Goal: Transaction & Acquisition: Purchase product/service

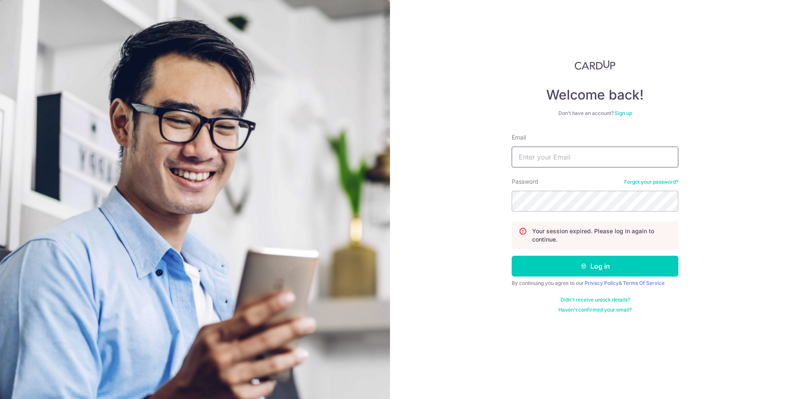
click at [603, 160] on input "Email" at bounding box center [595, 157] width 167 height 21
type input "bhlim73@gmail.com"
click at [512, 256] on button "Log in" at bounding box center [595, 266] width 167 height 21
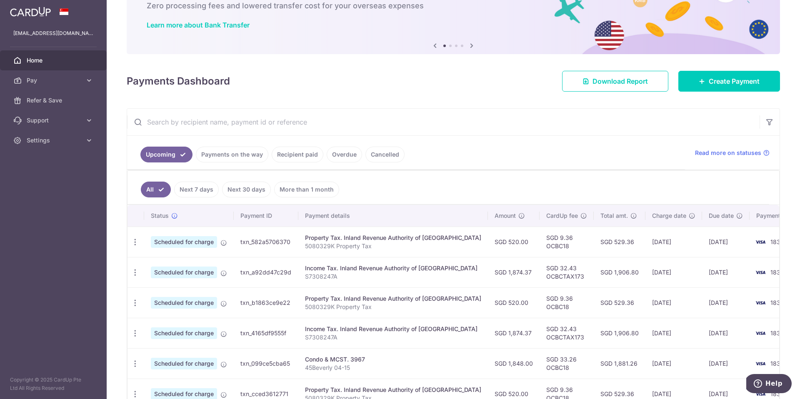
scroll to position [168, 0]
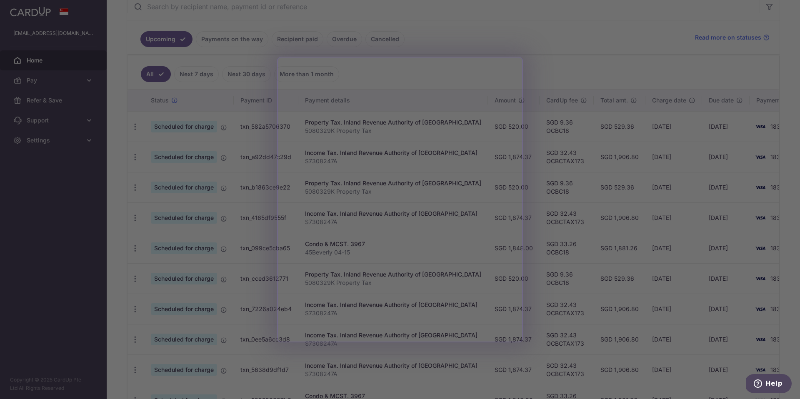
click at [581, 53] on div at bounding box center [404, 201] width 808 height 403
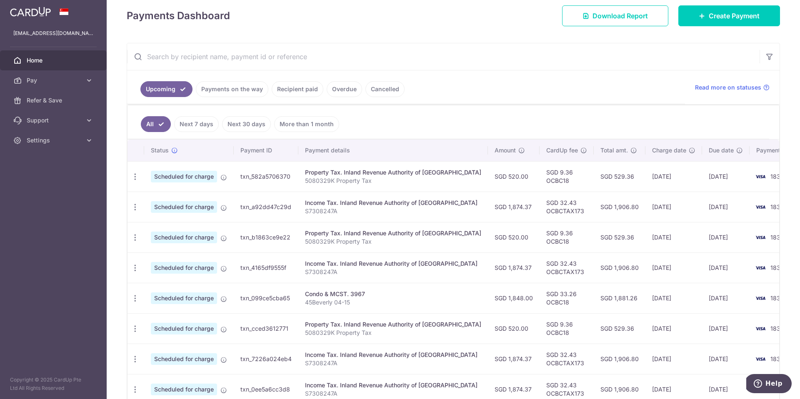
scroll to position [105, 0]
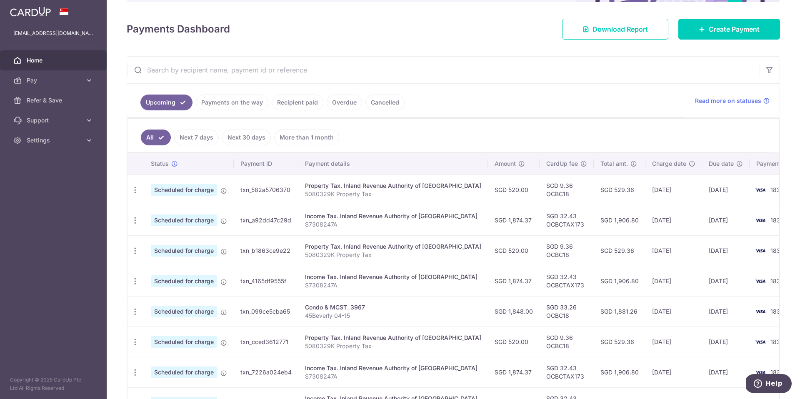
click at [222, 104] on link "Payments on the way" at bounding box center [232, 103] width 73 height 16
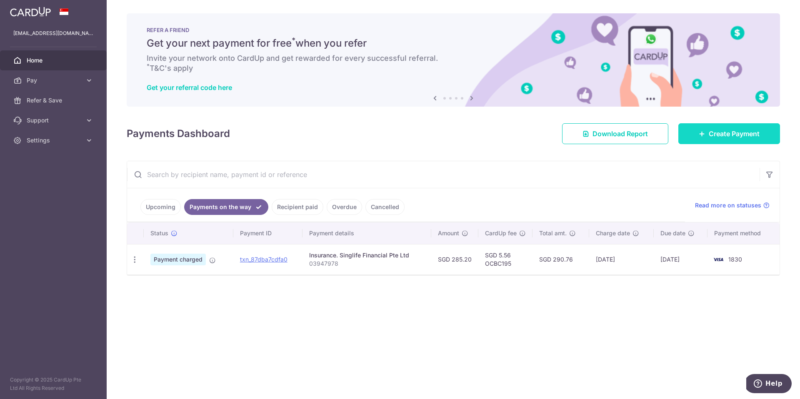
click at [735, 136] on span "Create Payment" at bounding box center [734, 134] width 51 height 10
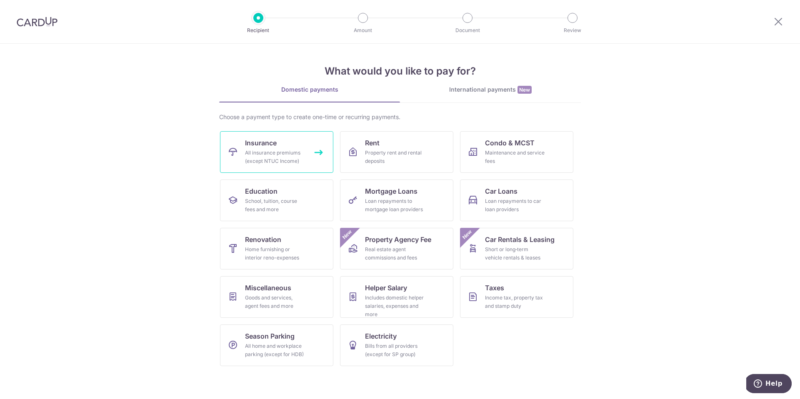
click at [312, 145] on link "Insurance All insurance premiums (except NTUC Income)" at bounding box center [276, 152] width 113 height 42
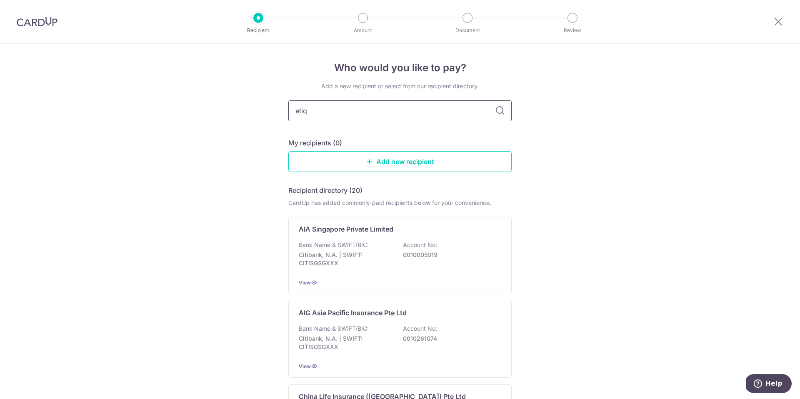
type input "etiqa"
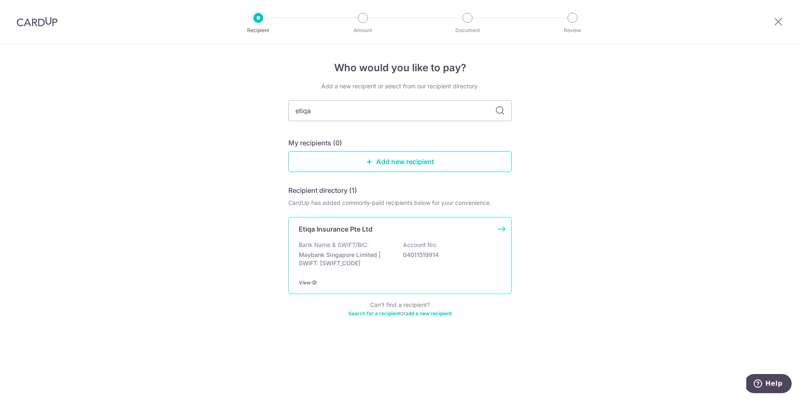
click at [405, 245] on p "Account No:" at bounding box center [420, 245] width 34 height 8
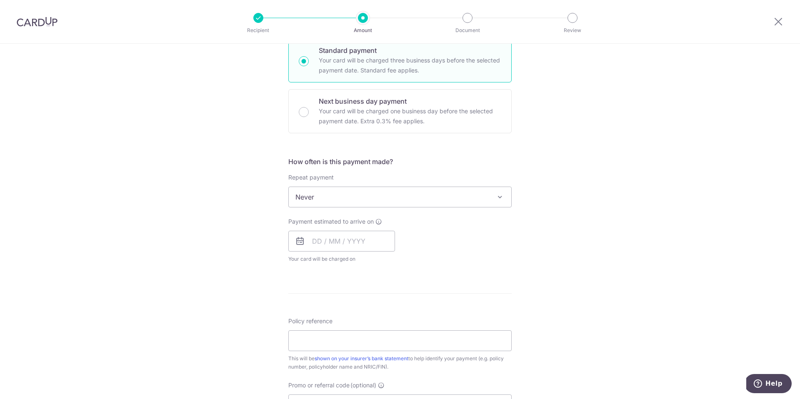
scroll to position [215, 0]
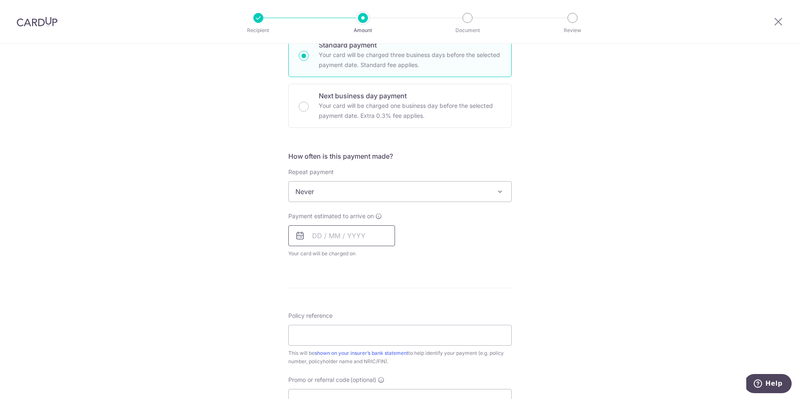
click at [348, 235] on input "text" at bounding box center [341, 235] width 107 height 21
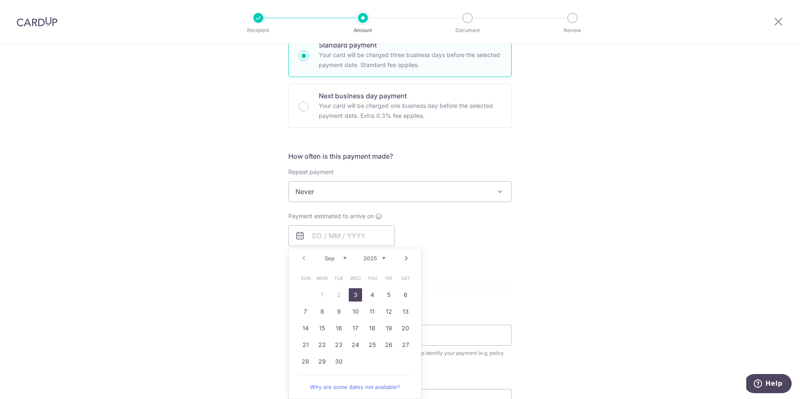
click at [567, 247] on div "Tell us more about your payment Enter payment amount SGD Select Card Select opt…" at bounding box center [400, 206] width 800 height 754
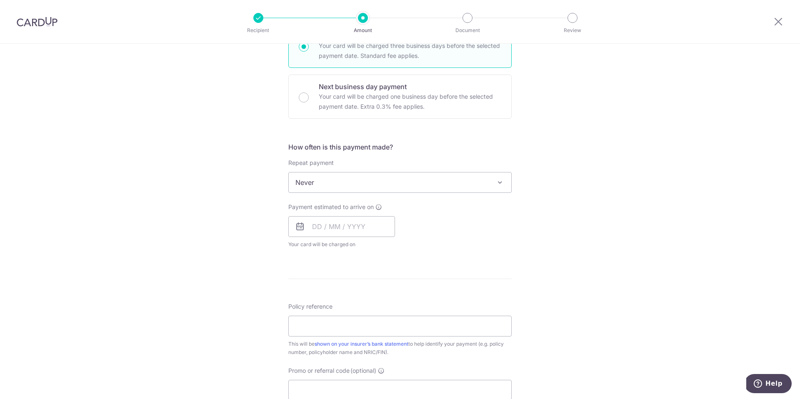
scroll to position [228, 0]
click at [375, 230] on input "text" at bounding box center [341, 223] width 107 height 21
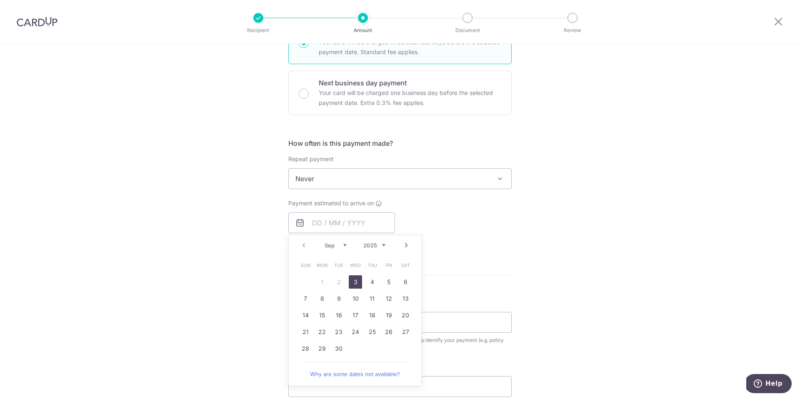
click at [465, 206] on div "Payment estimated to arrive on Prev Next Sep Oct Nov Dec 2025 2026 2027 2028 20…" at bounding box center [399, 222] width 233 height 46
click at [351, 215] on input "text" at bounding box center [341, 223] width 107 height 21
click at [358, 280] on link "3" at bounding box center [355, 281] width 13 height 13
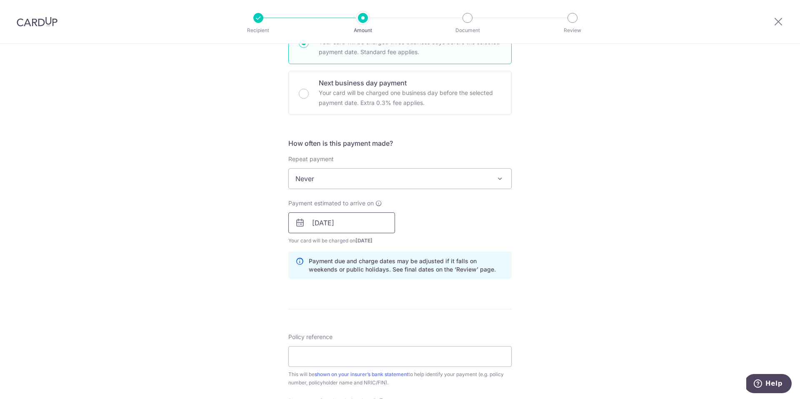
click at [335, 227] on input "[DATE]" at bounding box center [341, 223] width 107 height 21
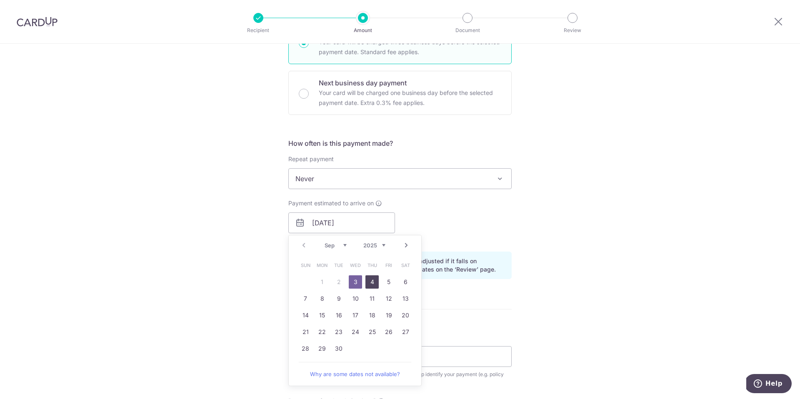
click at [373, 282] on link "4" at bounding box center [371, 281] width 13 height 13
type input "04/09/2025"
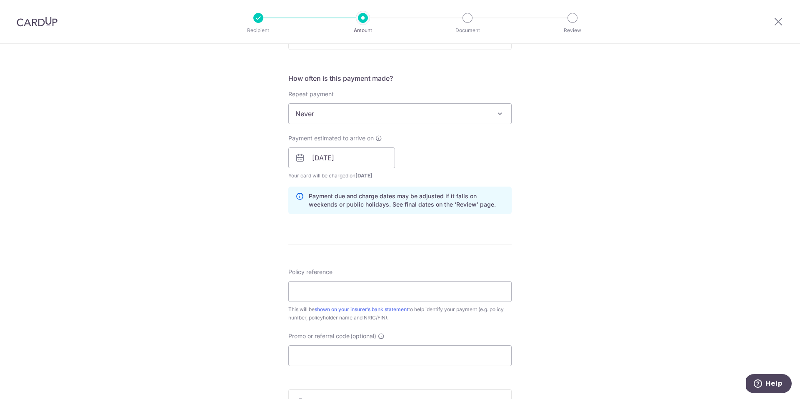
scroll to position [302, 0]
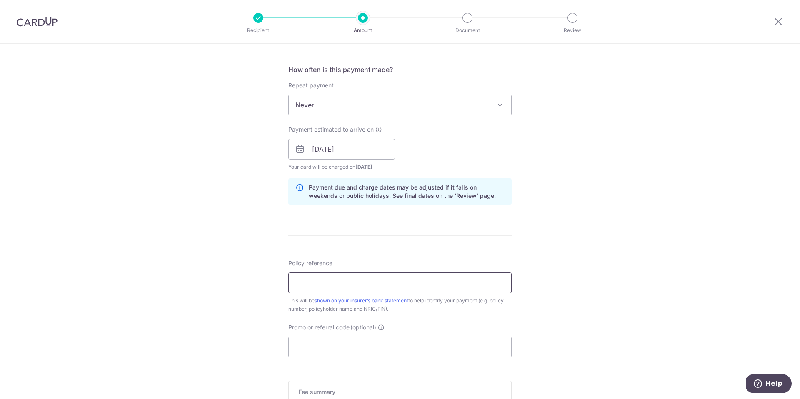
click at [364, 285] on input "Policy reference" at bounding box center [399, 283] width 223 height 21
paste input "30010907"
type input "30010907"
click at [389, 349] on input "Promo or referral code (optional)" at bounding box center [399, 347] width 223 height 21
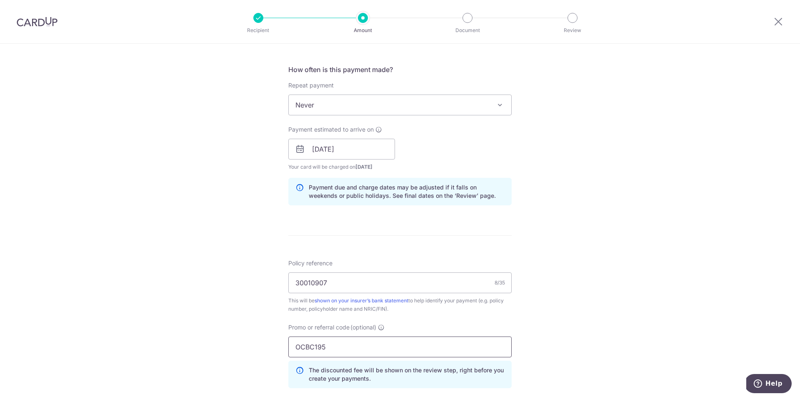
type input "OCBC195"
click at [690, 315] on div "Tell us more about your payment Enter payment amount SGD Select Card Select opt…" at bounding box center [400, 154] width 800 height 825
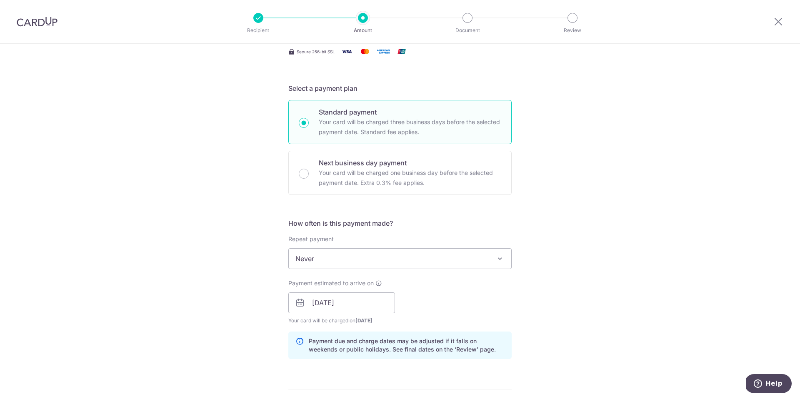
scroll to position [0, 0]
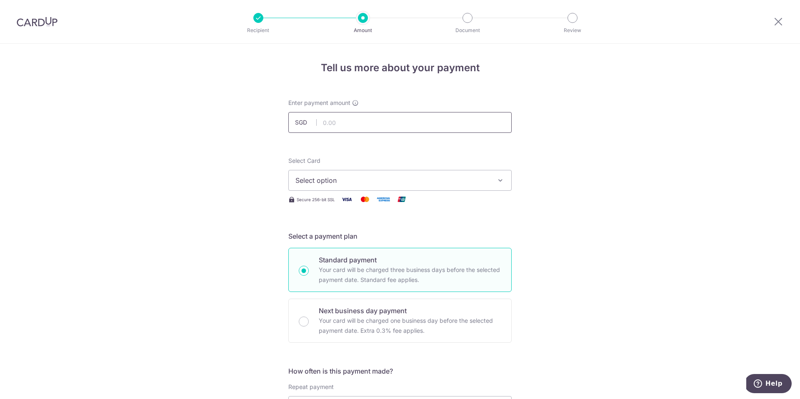
click at [405, 114] on input "text" at bounding box center [399, 122] width 223 height 21
type input "30,000.00"
click at [483, 177] on span "Select option" at bounding box center [392, 180] width 194 height 10
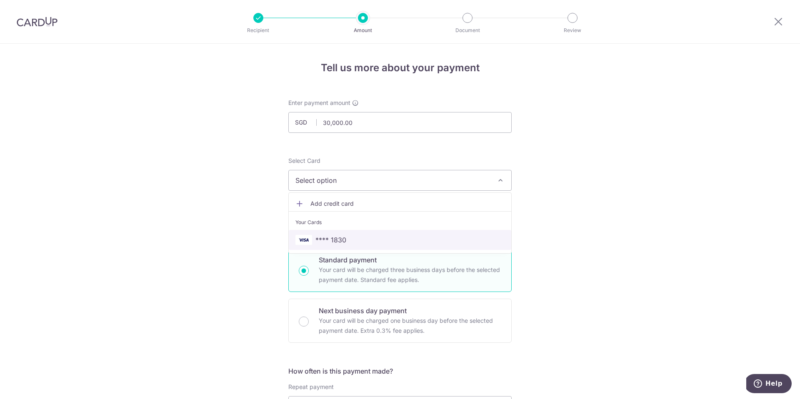
click at [455, 237] on span "**** 1830" at bounding box center [399, 240] width 209 height 10
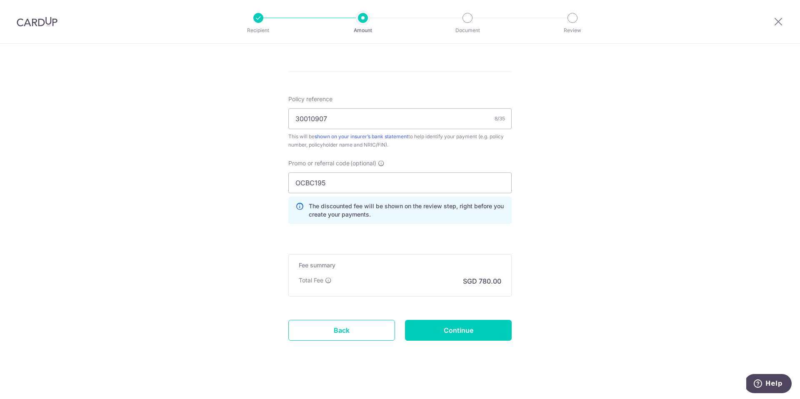
scroll to position [470, 0]
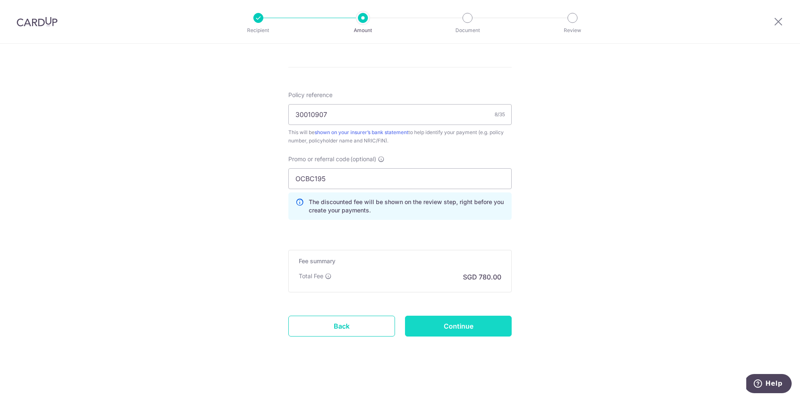
click at [465, 328] on input "Continue" at bounding box center [458, 326] width 107 height 21
type input "Create Schedule"
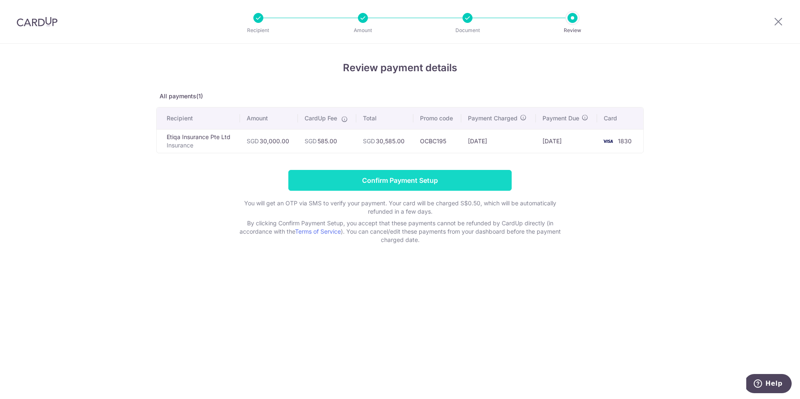
click at [416, 178] on input "Confirm Payment Setup" at bounding box center [399, 180] width 223 height 21
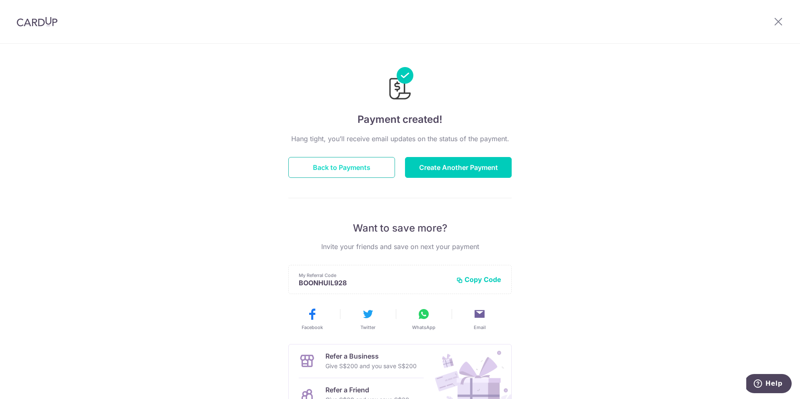
click at [330, 168] on button "Back to Payments" at bounding box center [341, 167] width 107 height 21
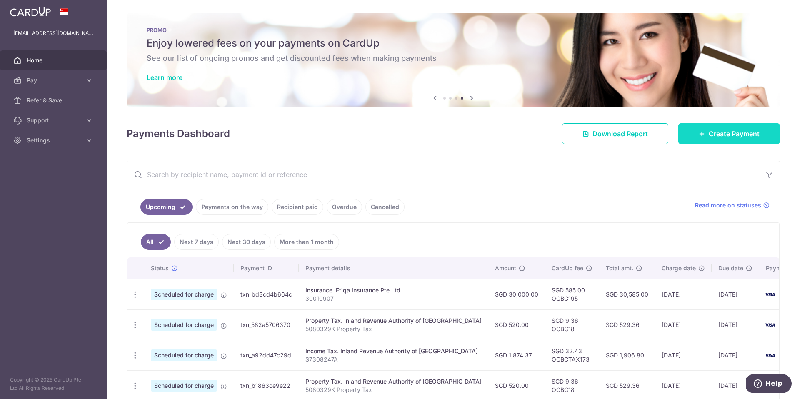
click at [709, 137] on span "Create Payment" at bounding box center [734, 134] width 51 height 10
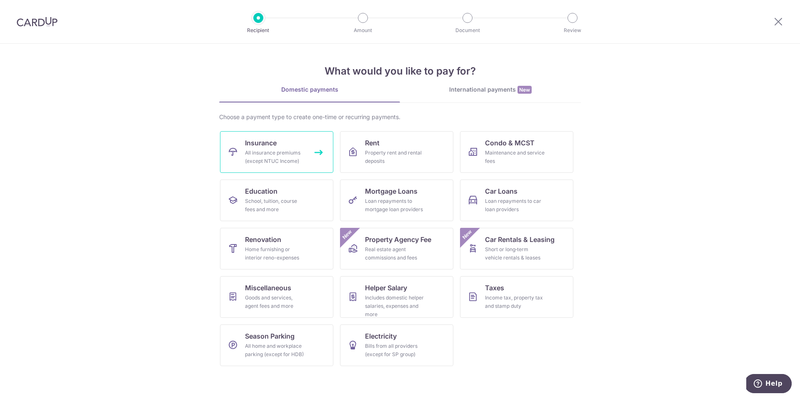
click at [263, 160] on div "All insurance premiums (except NTUC Income)" at bounding box center [275, 157] width 60 height 17
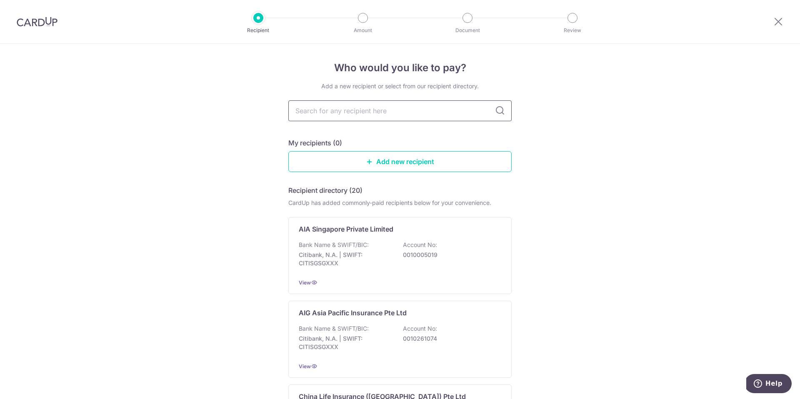
click at [365, 109] on input "text" at bounding box center [399, 110] width 223 height 21
type input "etiqa"
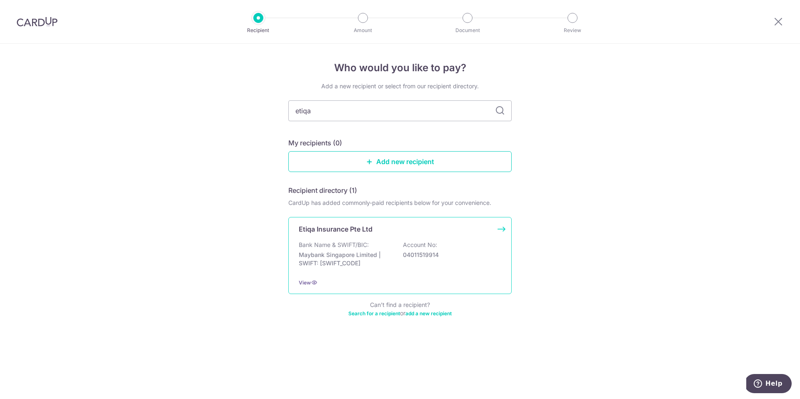
click at [356, 253] on p "Maybank Singapore Limited | SWIFT: MBBESGS2XXX" at bounding box center [345, 259] width 93 height 17
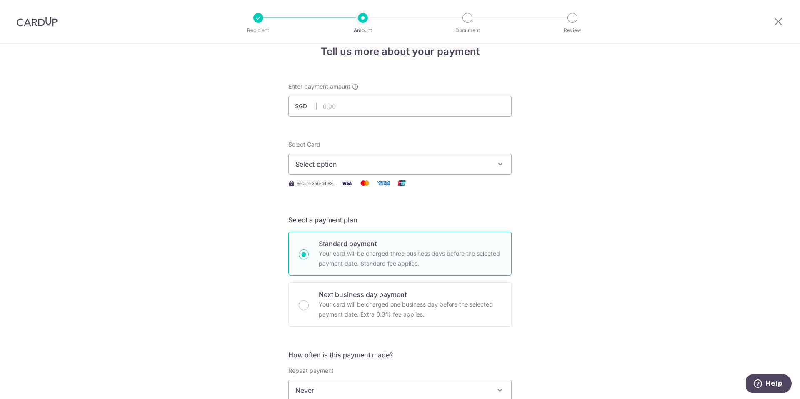
scroll to position [180, 0]
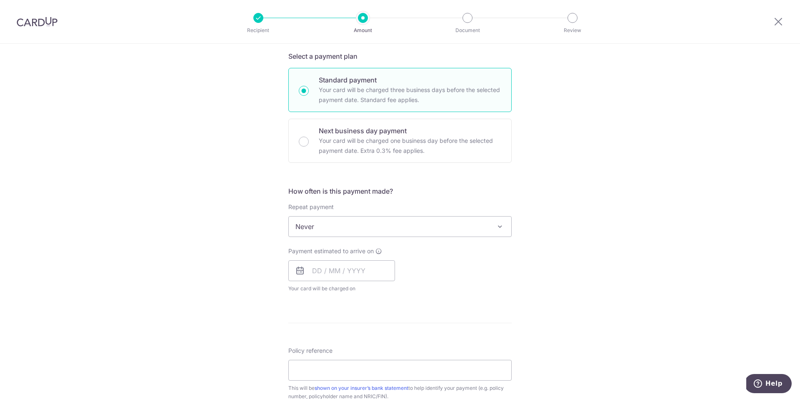
click at [416, 221] on span "Never" at bounding box center [400, 227] width 223 height 20
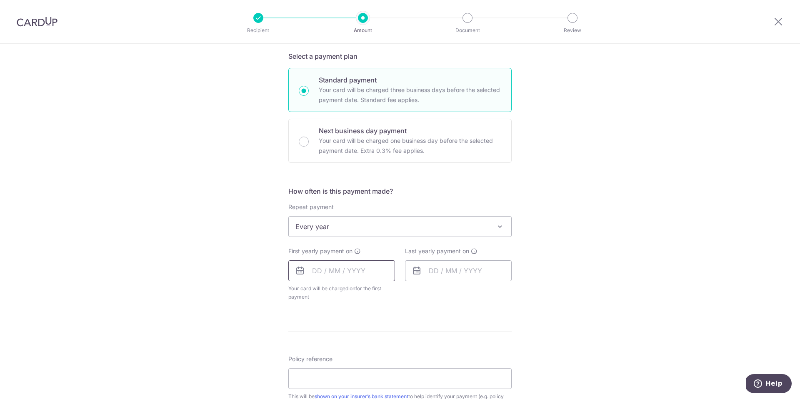
click at [328, 265] on input "text" at bounding box center [341, 270] width 107 height 21
click at [569, 261] on div "Tell us more about your payment Enter payment amount SGD Select Card Select opt…" at bounding box center [400, 245] width 800 height 762
click at [480, 229] on span "Every year" at bounding box center [400, 227] width 223 height 20
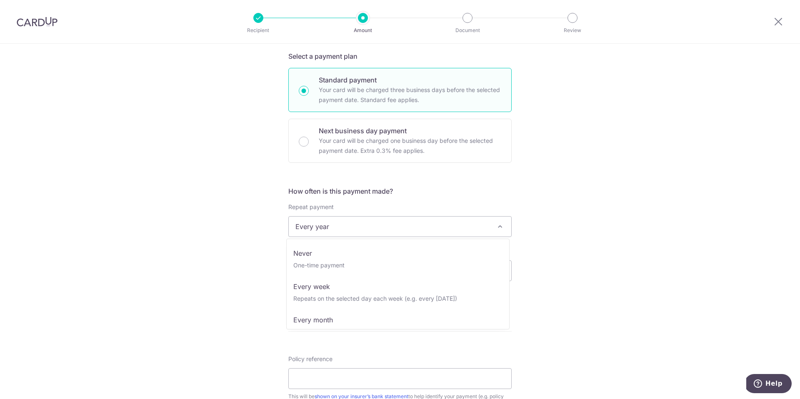
scroll to position [117, 0]
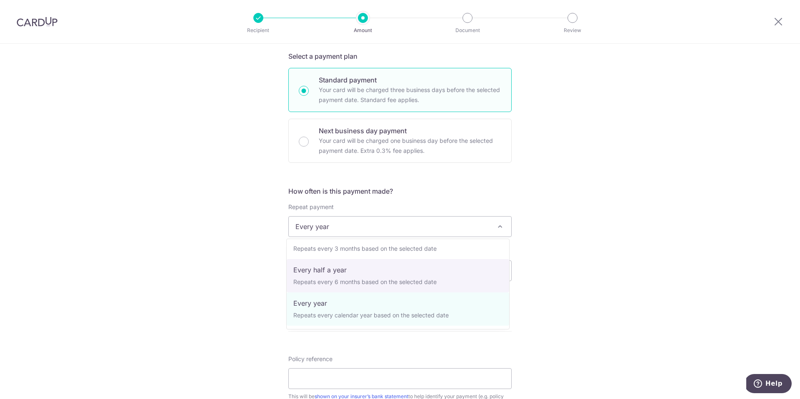
select select "5"
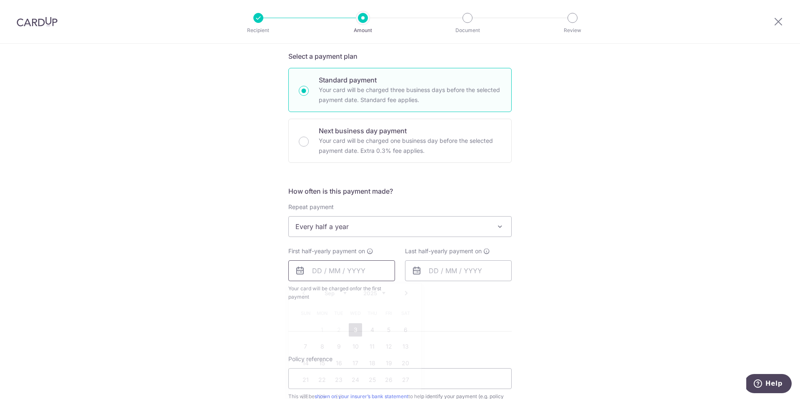
click at [355, 271] on input "text" at bounding box center [341, 270] width 107 height 21
click at [376, 329] on link "4" at bounding box center [371, 329] width 13 height 13
type input "[DATE]"
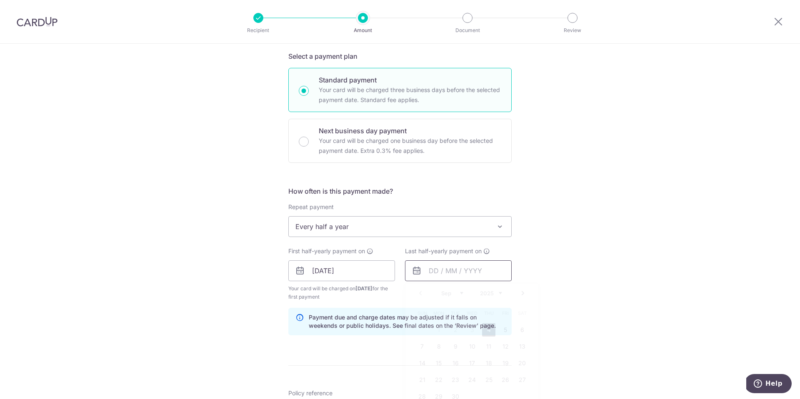
click at [455, 270] on input "text" at bounding box center [458, 270] width 107 height 21
click at [519, 293] on link "Next" at bounding box center [523, 293] width 10 height 10
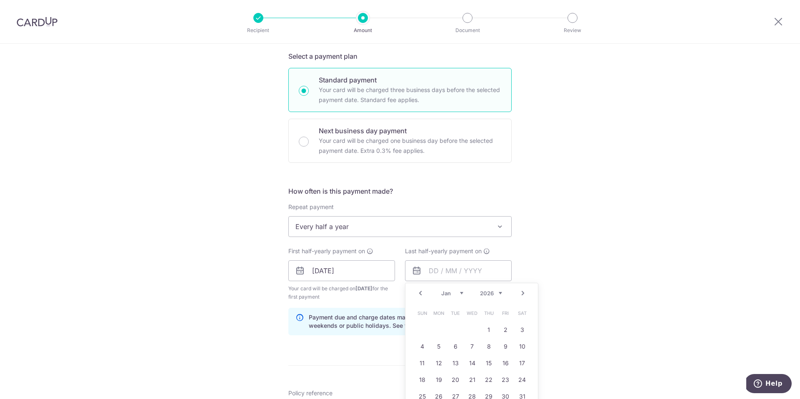
click at [519, 293] on link "Next" at bounding box center [523, 293] width 10 height 10
click at [470, 328] on link "4" at bounding box center [471, 329] width 13 height 13
type input "04/02/2026"
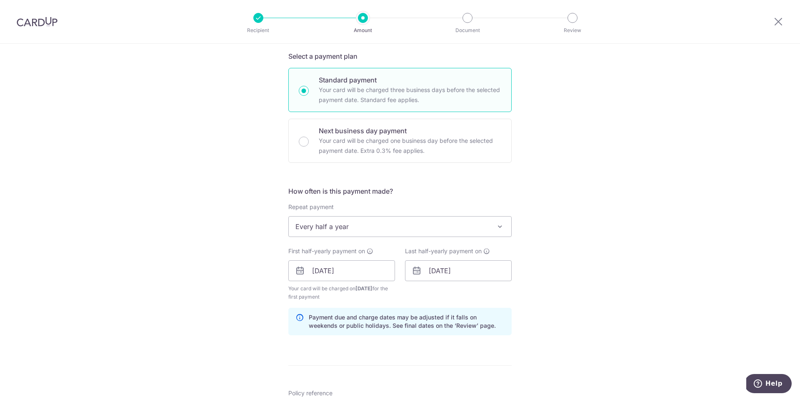
click at [619, 323] on div "Tell us more about your payment Enter payment amount SGD Select Card Select opt…" at bounding box center [400, 262] width 800 height 796
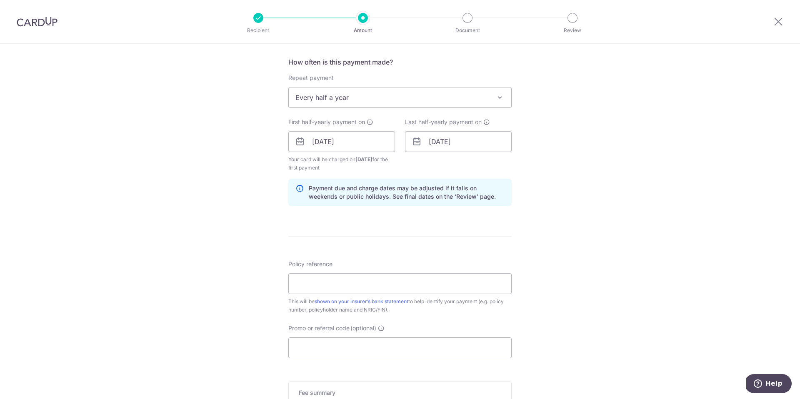
scroll to position [323, 0]
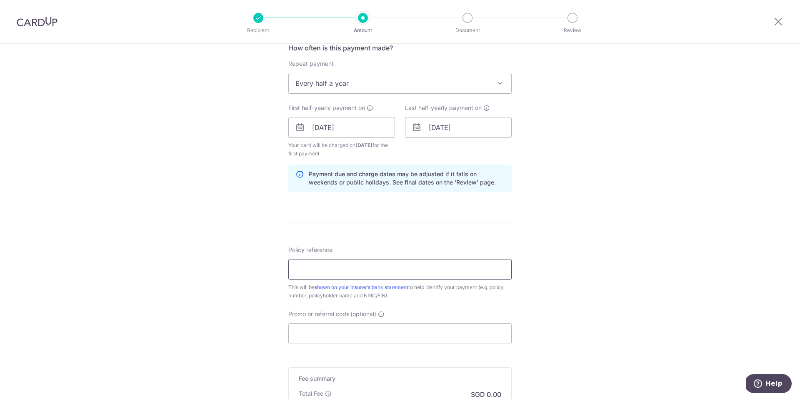
click at [358, 278] on input "Policy reference" at bounding box center [399, 269] width 223 height 21
paste input "30010907"
type input "30010907"
click at [568, 245] on div "Tell us more about your payment Enter payment amount SGD Select Card Select opt…" at bounding box center [400, 118] width 800 height 796
click at [350, 335] on input "Promo or referral code (optional)" at bounding box center [399, 333] width 223 height 21
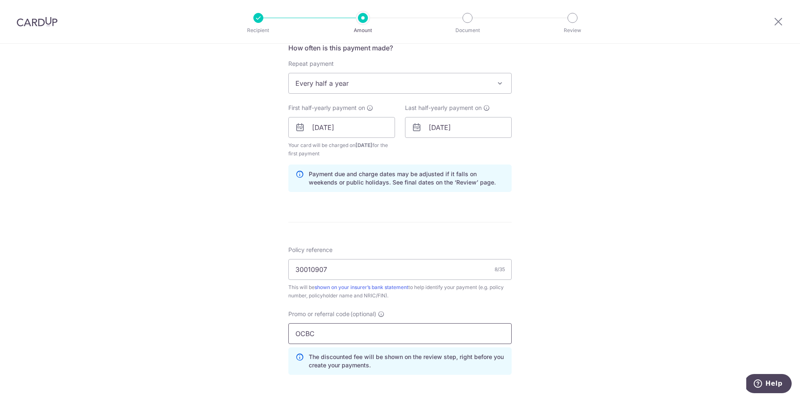
click at [357, 335] on input "OCBC" at bounding box center [399, 333] width 223 height 21
type input "OCBC18"
click at [575, 341] on div "Tell us more about your payment Enter payment amount SGD Select Card Select opt…" at bounding box center [400, 137] width 800 height 834
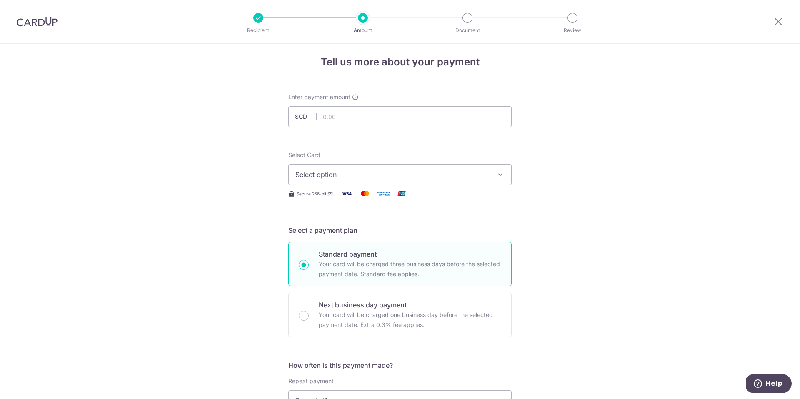
scroll to position [0, 0]
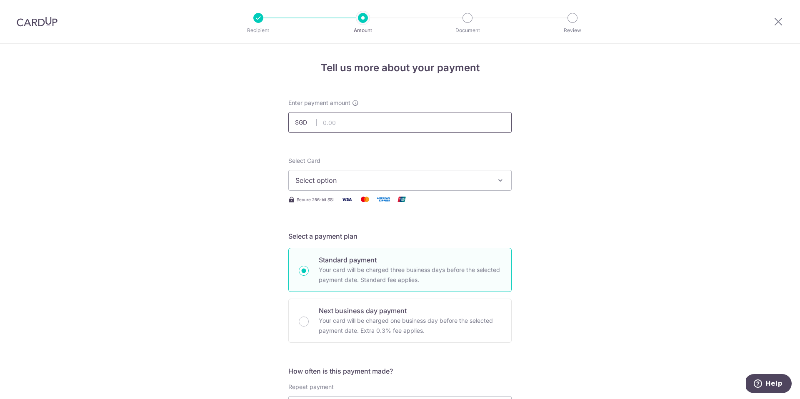
click at [405, 121] on input "text" at bounding box center [399, 122] width 223 height 21
type input "30,000.00"
click at [469, 174] on button "Select option" at bounding box center [399, 180] width 223 height 21
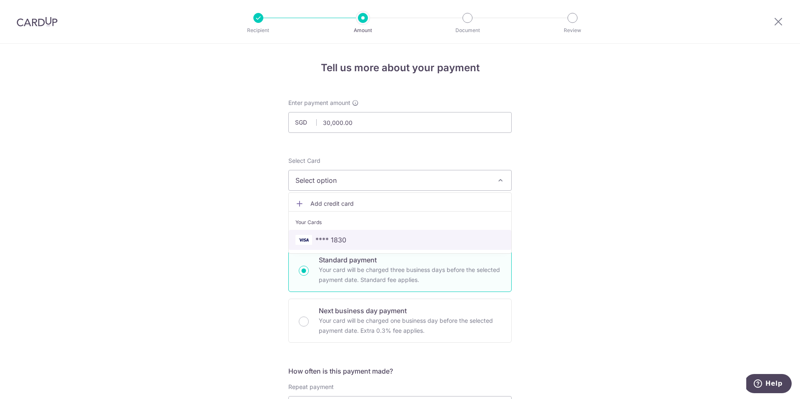
click at [390, 240] on span "**** 1830" at bounding box center [399, 240] width 209 height 10
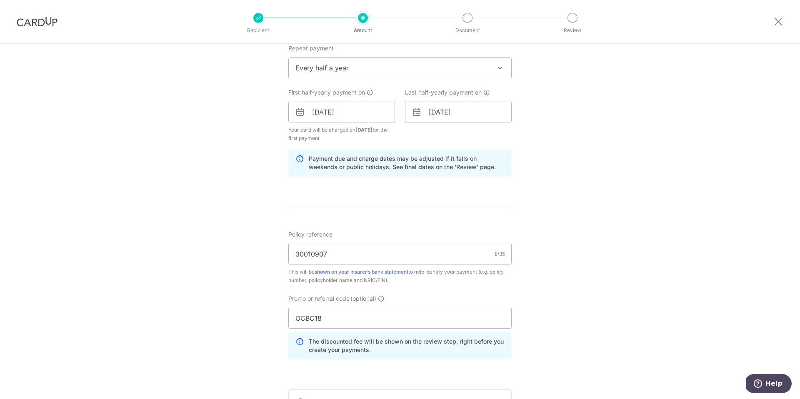
scroll to position [452, 0]
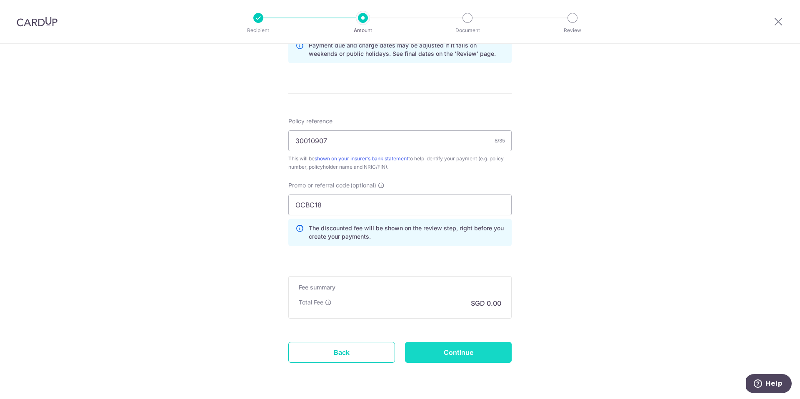
click at [440, 353] on input "Continue" at bounding box center [458, 352] width 107 height 21
type input "Create Schedule"
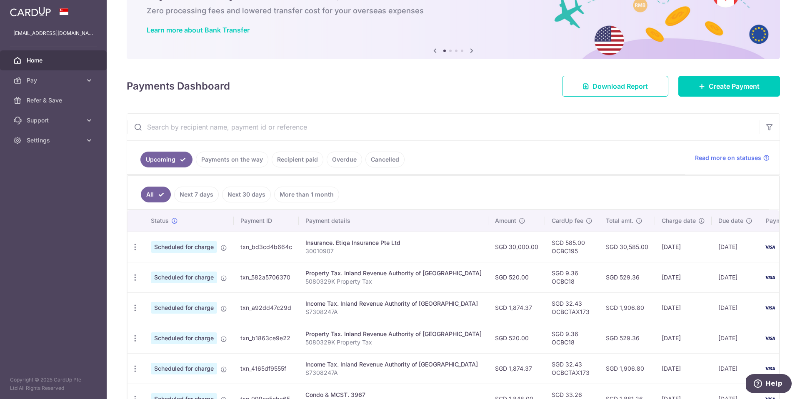
scroll to position [58, 0]
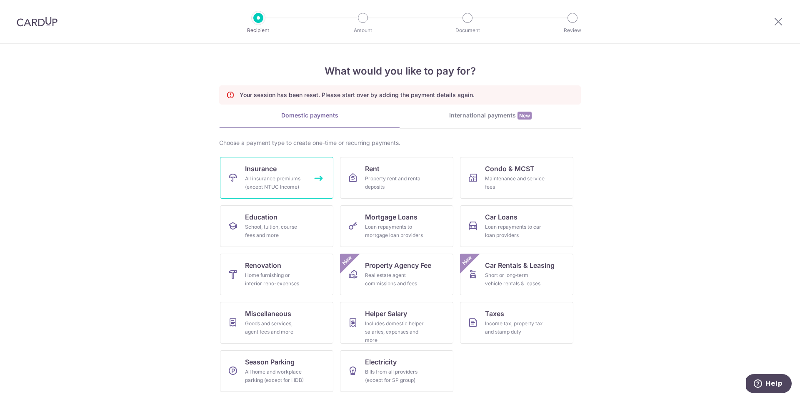
click at [260, 183] on div "All insurance premiums (except NTUC Income)" at bounding box center [275, 183] width 60 height 17
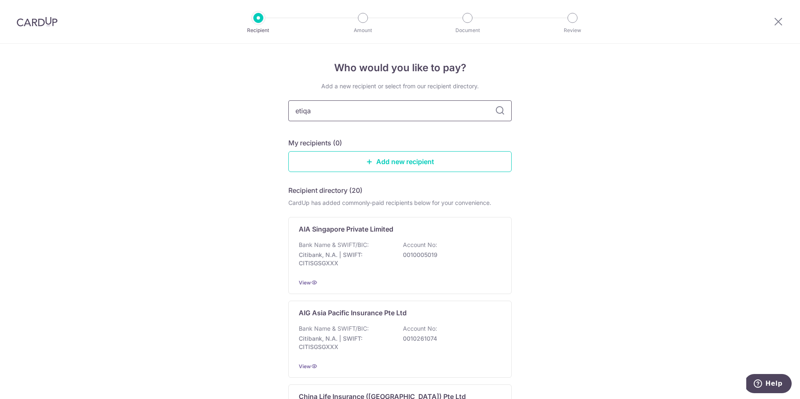
type input "etiqa"
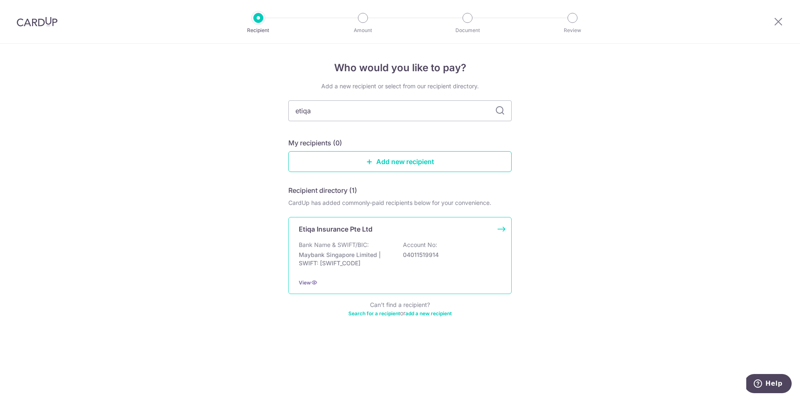
click at [400, 241] on div "Bank Name & SWIFT/BIC: Maybank Singapore Limited | SWIFT: [SWIFT_CODE] Account …" at bounding box center [400, 256] width 203 height 31
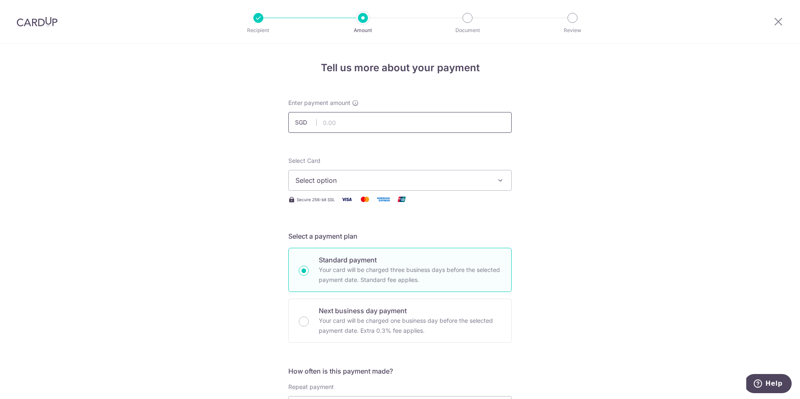
click at [366, 123] on input "text" at bounding box center [399, 122] width 223 height 21
type input "30,000.00"
click at [489, 172] on button "Select option" at bounding box center [399, 180] width 223 height 21
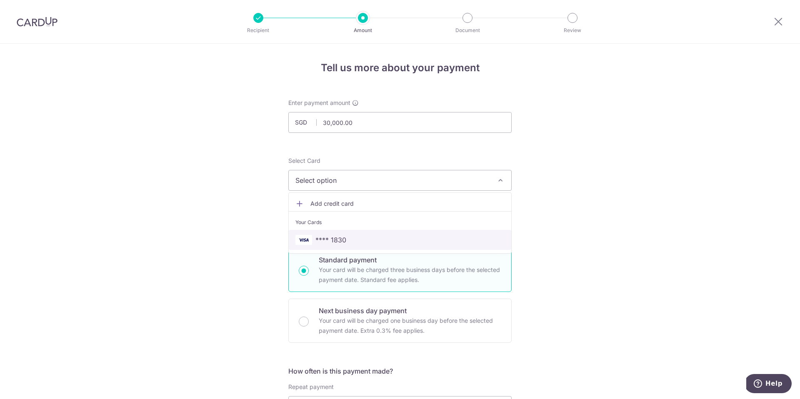
click at [382, 244] on span "**** 1830" at bounding box center [399, 240] width 209 height 10
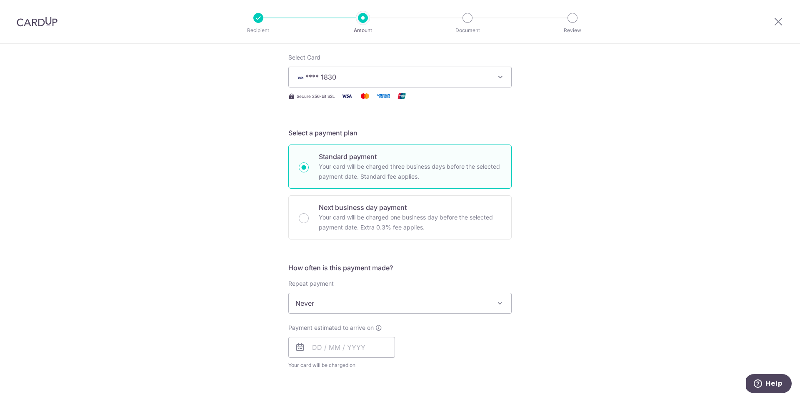
scroll to position [139, 0]
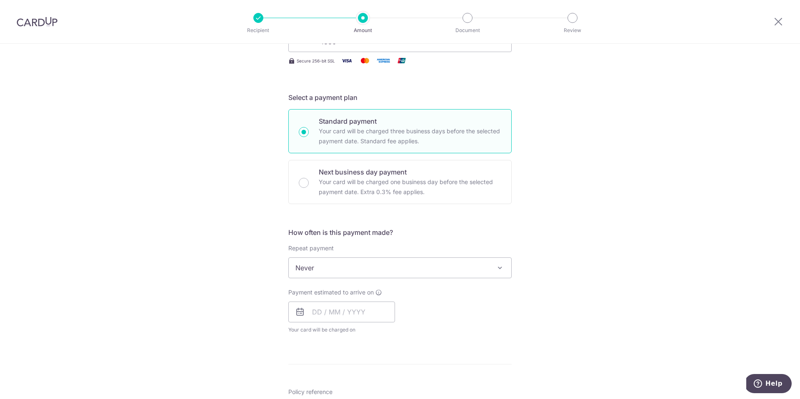
click at [441, 273] on span "Never" at bounding box center [400, 268] width 223 height 20
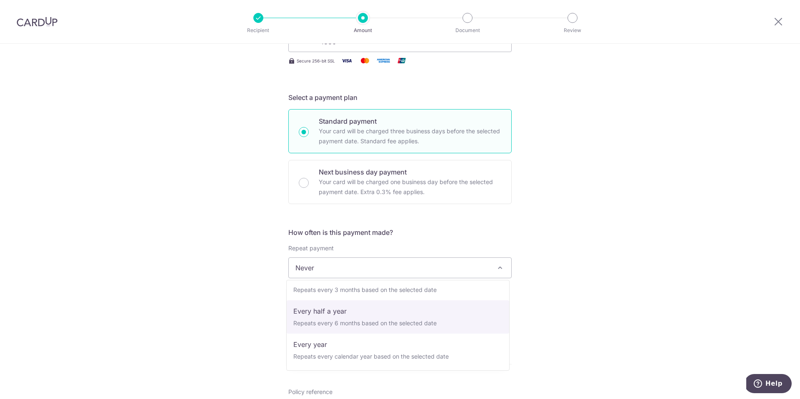
select select "5"
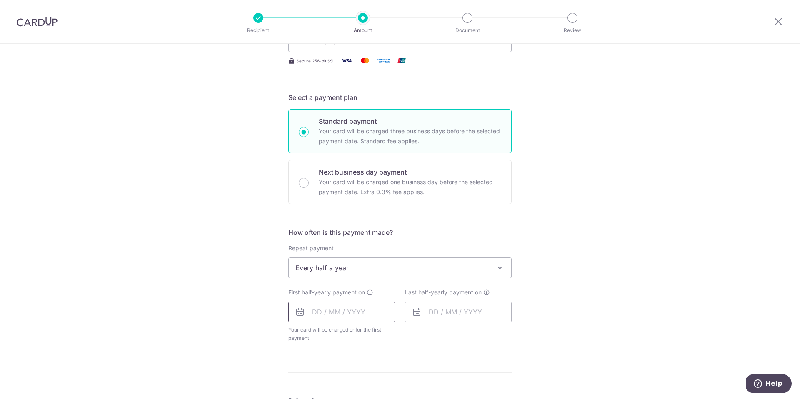
click at [356, 315] on input "text" at bounding box center [341, 312] width 107 height 21
click at [371, 371] on link "4" at bounding box center [371, 371] width 13 height 13
type input "[DATE]"
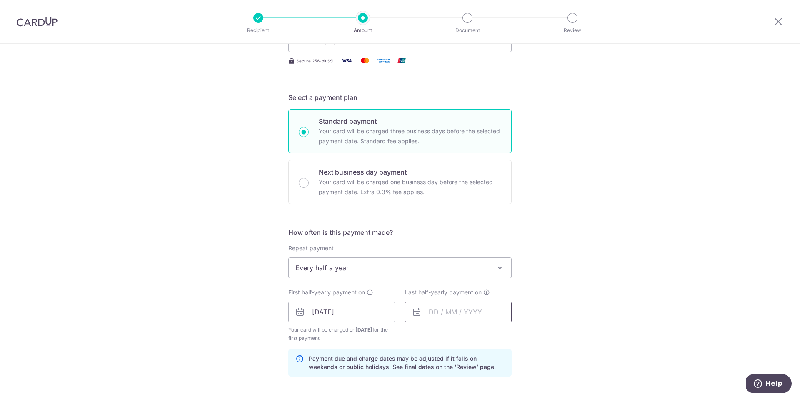
click at [475, 318] on input "text" at bounding box center [458, 312] width 107 height 21
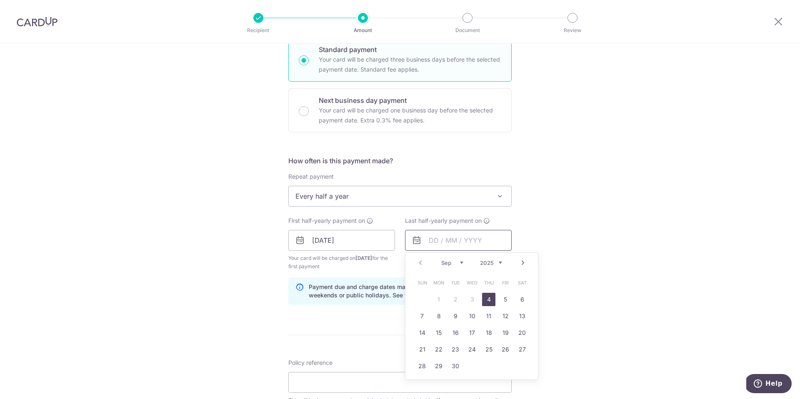
scroll to position [211, 0]
click at [520, 263] on link "Next" at bounding box center [523, 263] width 10 height 10
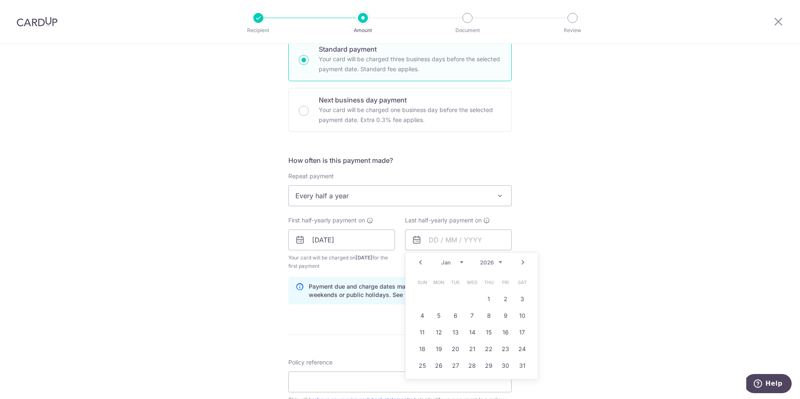
click at [520, 263] on link "Next" at bounding box center [523, 263] width 10 height 10
click at [471, 301] on link "4" at bounding box center [471, 299] width 13 height 13
type input "04/02/2026"
click at [573, 319] on div "Tell us more about your payment Enter payment amount SGD 30,000.00 30000.00 Sel…" at bounding box center [400, 231] width 800 height 796
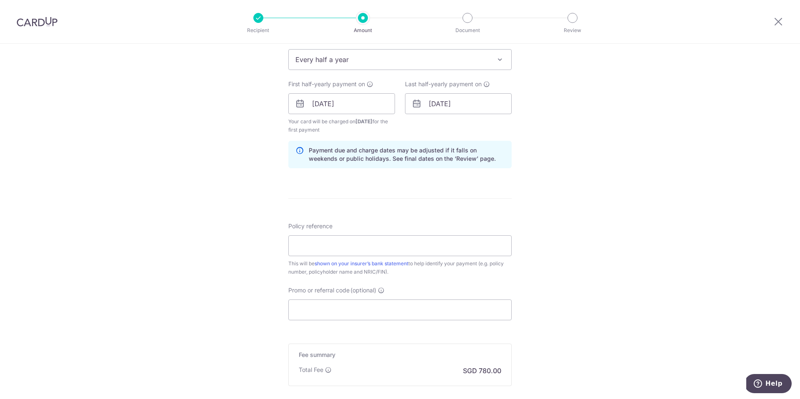
scroll to position [360, 0]
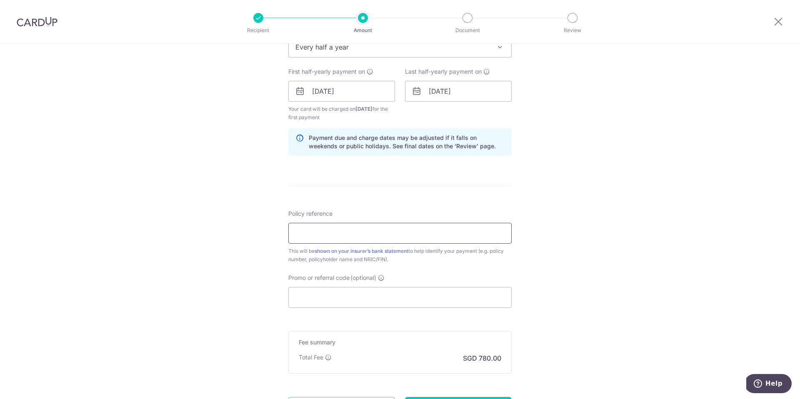
click at [427, 238] on input "Policy reference" at bounding box center [399, 233] width 223 height 21
paste input "30010907"
type input "30010907"
click at [348, 298] on input "Promo or referral code (optional)" at bounding box center [399, 297] width 223 height 21
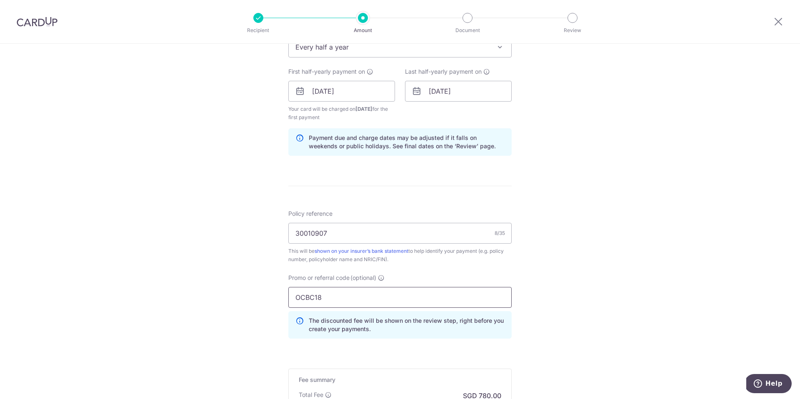
type input "OCBC18"
click at [589, 302] on div "Tell us more about your payment Enter payment amount SGD 30,000.00 30000.00 Sel…" at bounding box center [400, 101] width 800 height 834
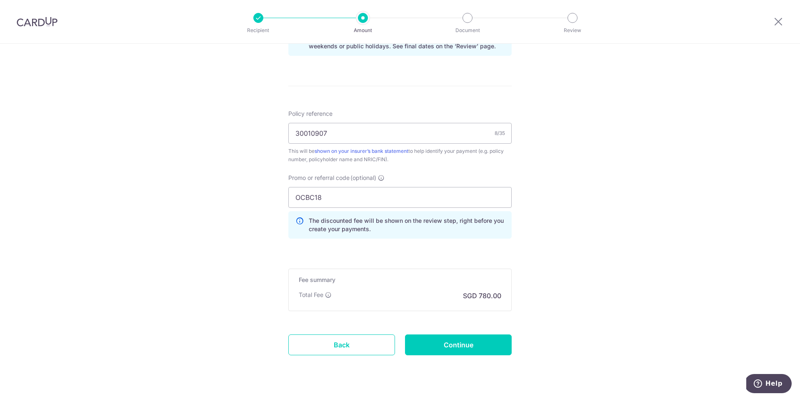
scroll to position [478, 0]
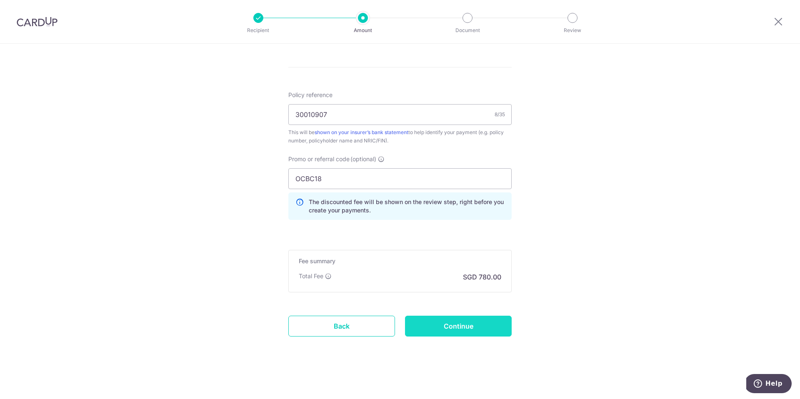
click at [453, 324] on input "Continue" at bounding box center [458, 326] width 107 height 21
type input "Create Schedule"
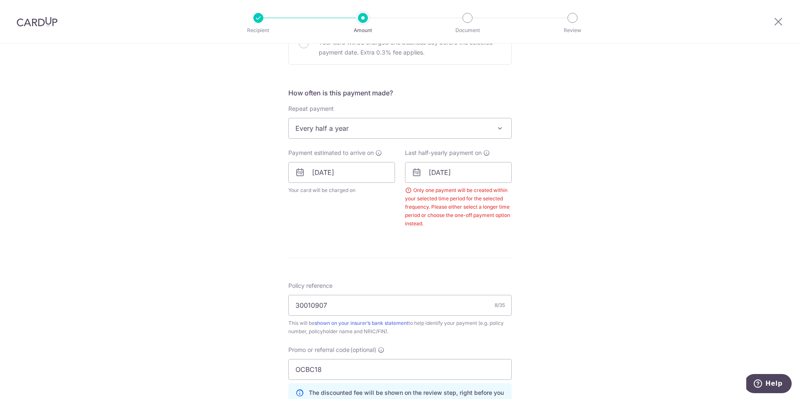
scroll to position [268, 0]
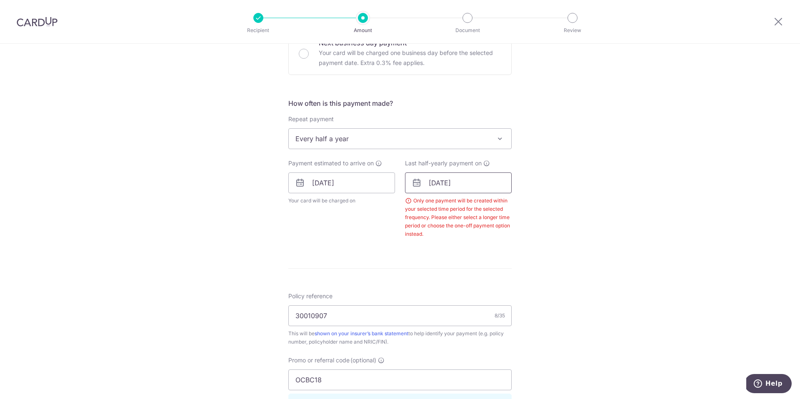
click at [495, 180] on input "[DATE]" at bounding box center [458, 183] width 107 height 21
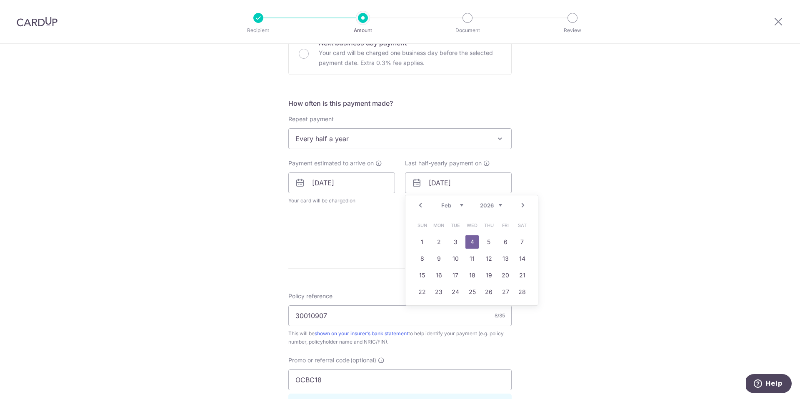
click at [519, 207] on link "Next" at bounding box center [523, 205] width 10 height 10
click at [453, 307] on link "31" at bounding box center [455, 308] width 13 height 13
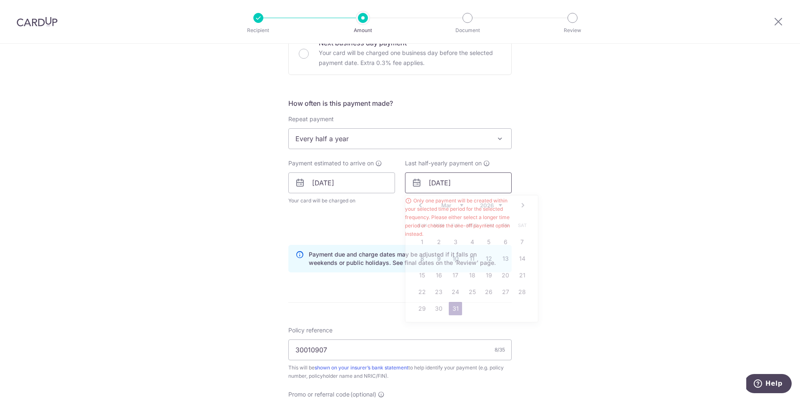
click at [484, 182] on input "31/03/2026" at bounding box center [458, 183] width 107 height 21
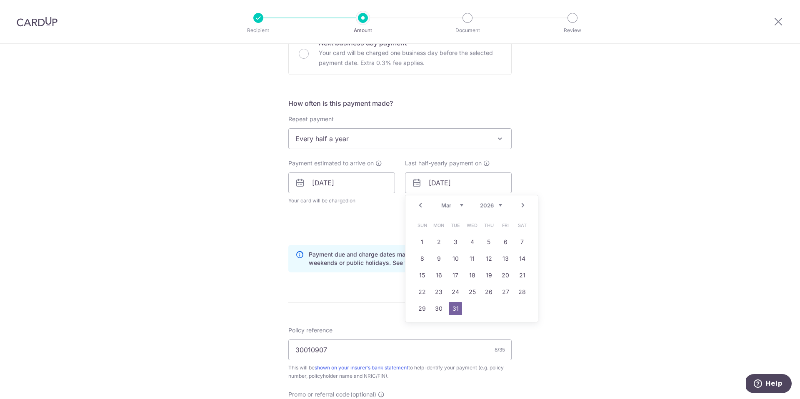
click at [521, 206] on link "Next" at bounding box center [523, 205] width 10 height 10
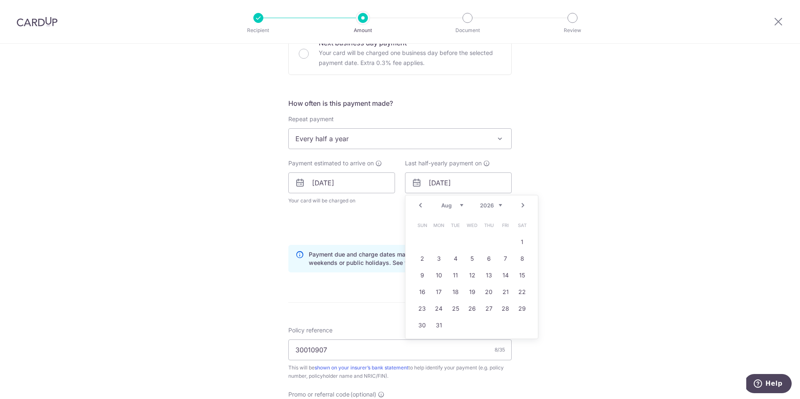
click at [521, 206] on link "Next" at bounding box center [523, 205] width 10 height 10
click at [520, 206] on link "Next" at bounding box center [523, 205] width 10 height 10
click at [489, 308] on link "31" at bounding box center [488, 308] width 13 height 13
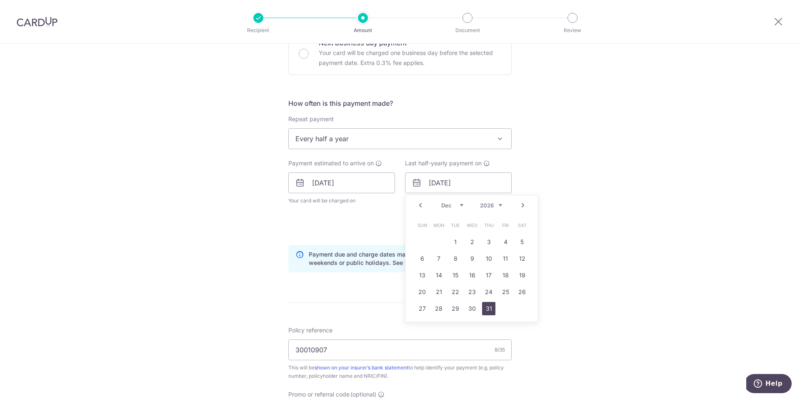
type input "[DATE]"
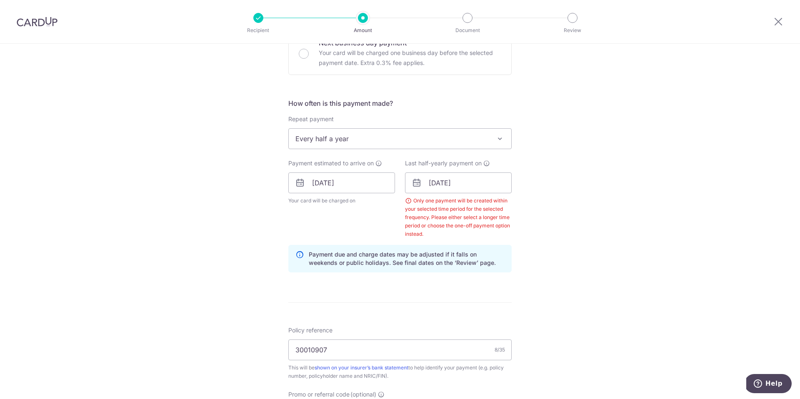
click at [584, 308] on div "Tell us more about your payment Enter payment amount SGD 30,000.00 30000.00 Sel…" at bounding box center [400, 205] width 800 height 859
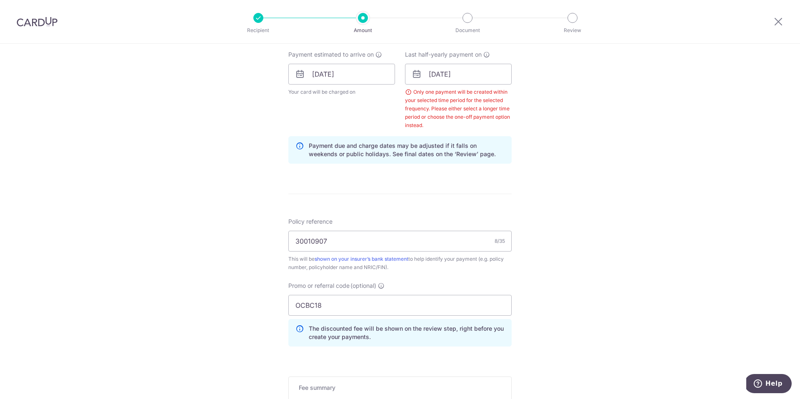
scroll to position [503, 0]
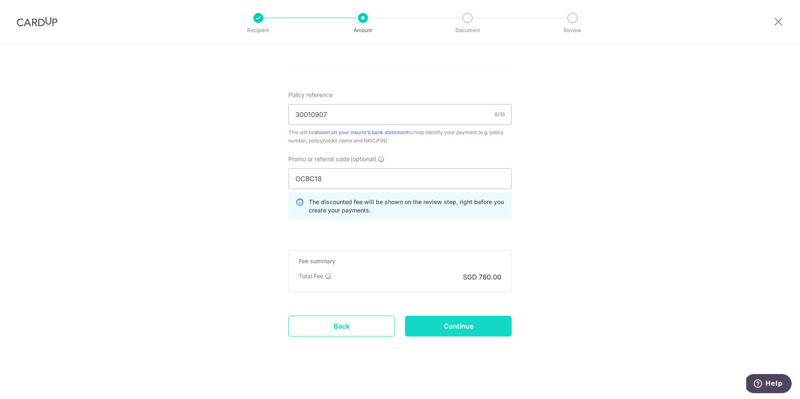
click at [452, 335] on input "Continue" at bounding box center [458, 326] width 107 height 21
type input "Create Schedule"
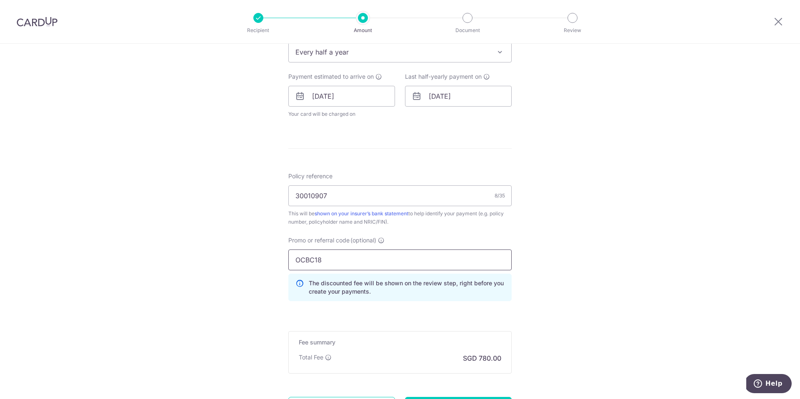
scroll to position [263, 0]
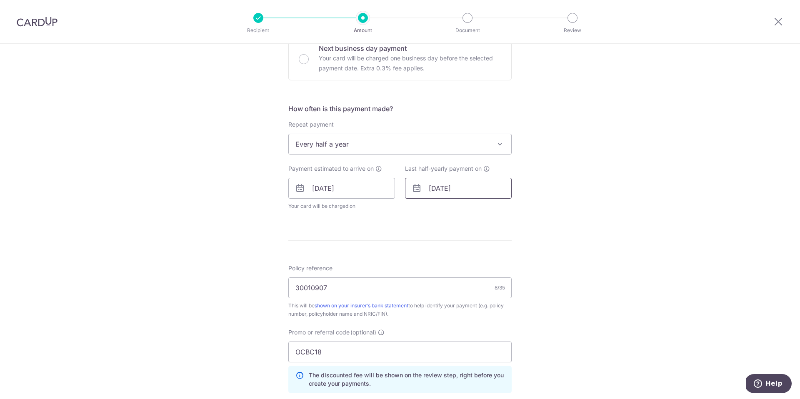
click at [485, 188] on input "[DATE]" at bounding box center [458, 188] width 107 height 21
click at [420, 210] on link "Prev" at bounding box center [420, 211] width 10 height 10
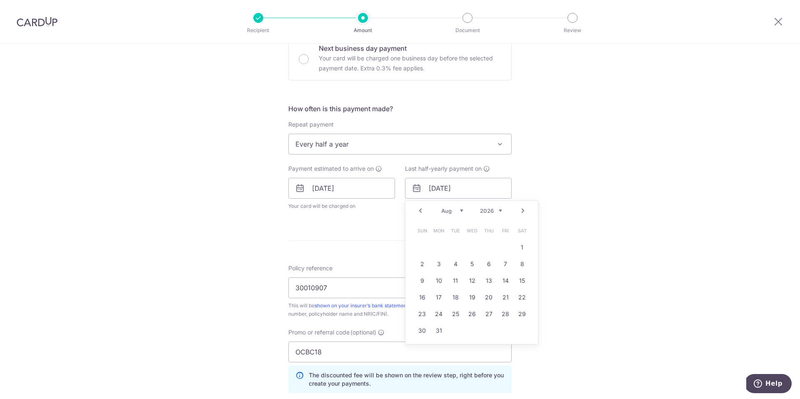
click at [420, 210] on link "Prev" at bounding box center [420, 211] width 10 height 10
click at [455, 316] on link "30" at bounding box center [455, 314] width 13 height 13
type input "[DATE]"
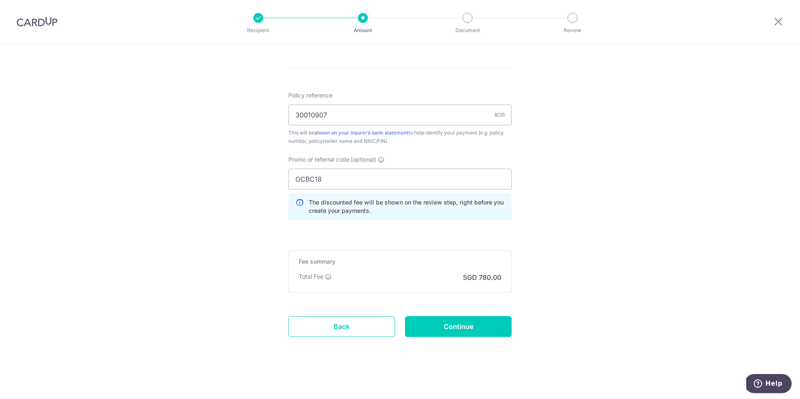
scroll to position [470, 0]
click at [445, 326] on input "Continue" at bounding box center [458, 326] width 107 height 21
type input "Update Schedule"
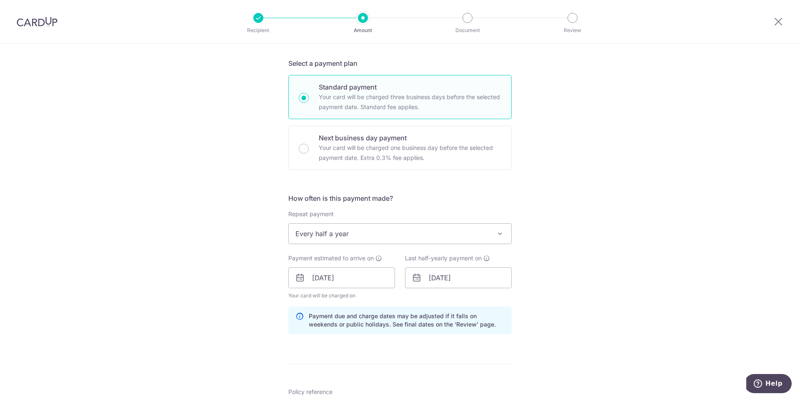
scroll to position [170, 0]
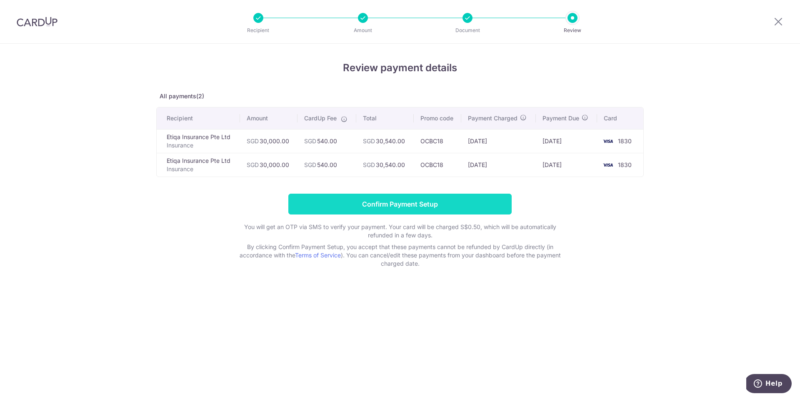
click at [448, 201] on input "Confirm Payment Setup" at bounding box center [399, 204] width 223 height 21
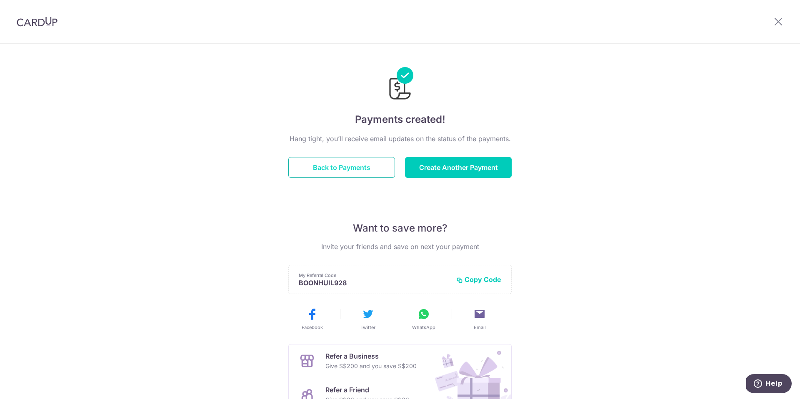
click at [349, 168] on button "Back to Payments" at bounding box center [341, 167] width 107 height 21
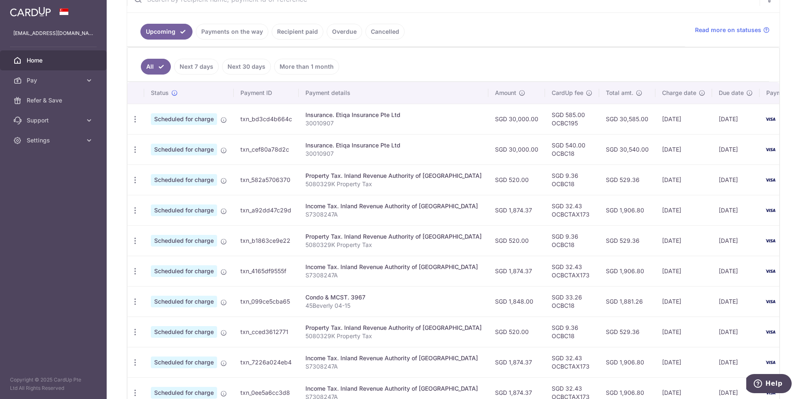
scroll to position [178, 0]
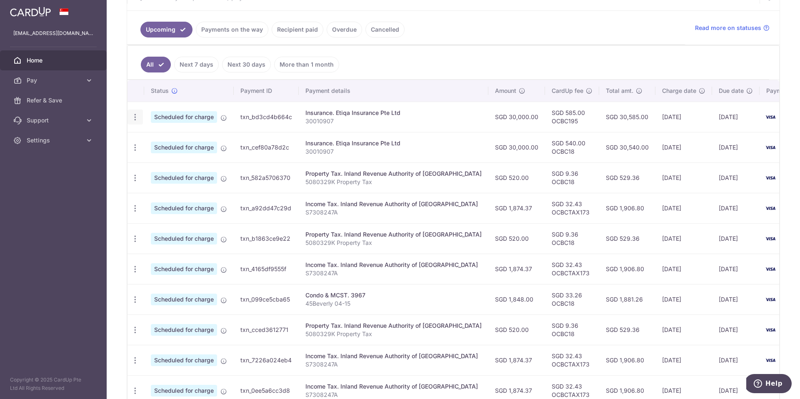
click at [131, 116] on icon "button" at bounding box center [135, 117] width 9 height 9
click at [167, 161] on span "Cancel payment" at bounding box center [180, 160] width 56 height 10
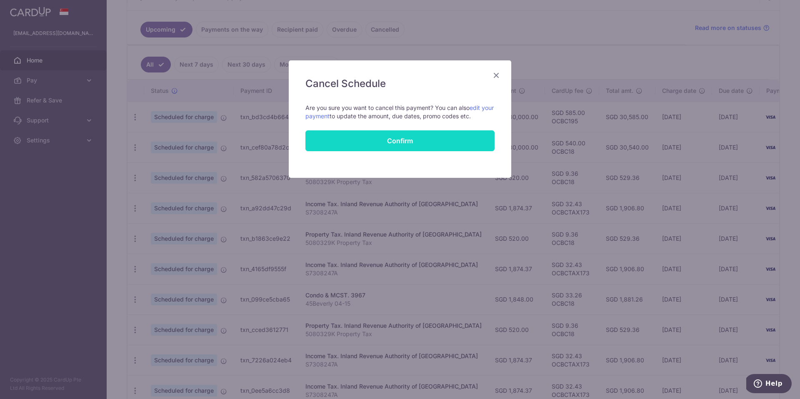
click at [414, 140] on button "Confirm" at bounding box center [399, 140] width 189 height 21
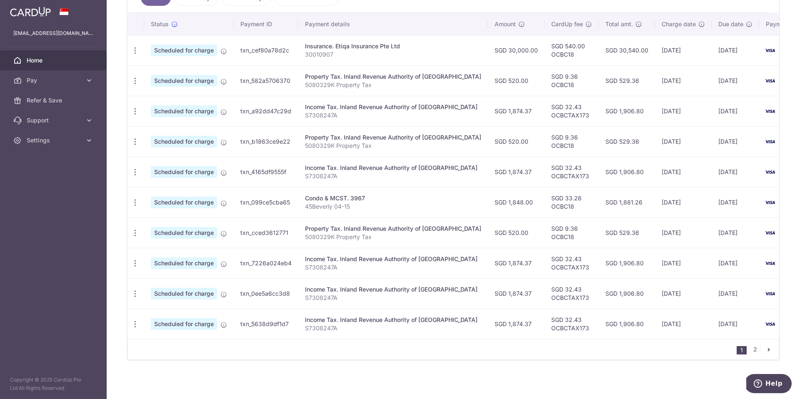
scroll to position [250, 0]
click at [750, 348] on link "2" at bounding box center [755, 349] width 10 height 10
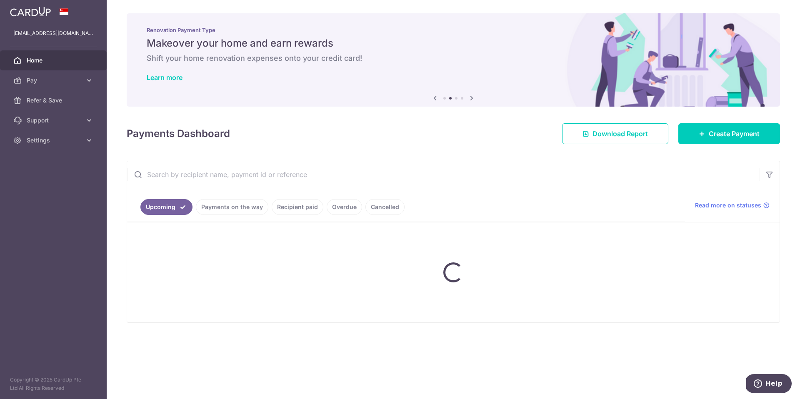
scroll to position [0, 0]
